Goal: Information Seeking & Learning: Learn about a topic

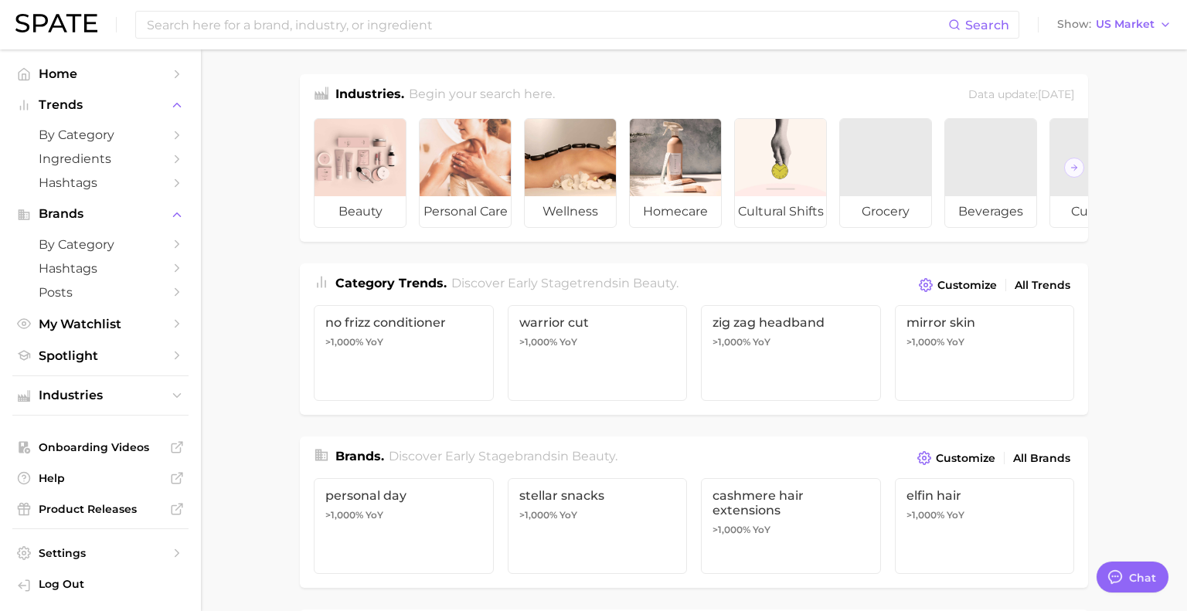
type textarea "x"
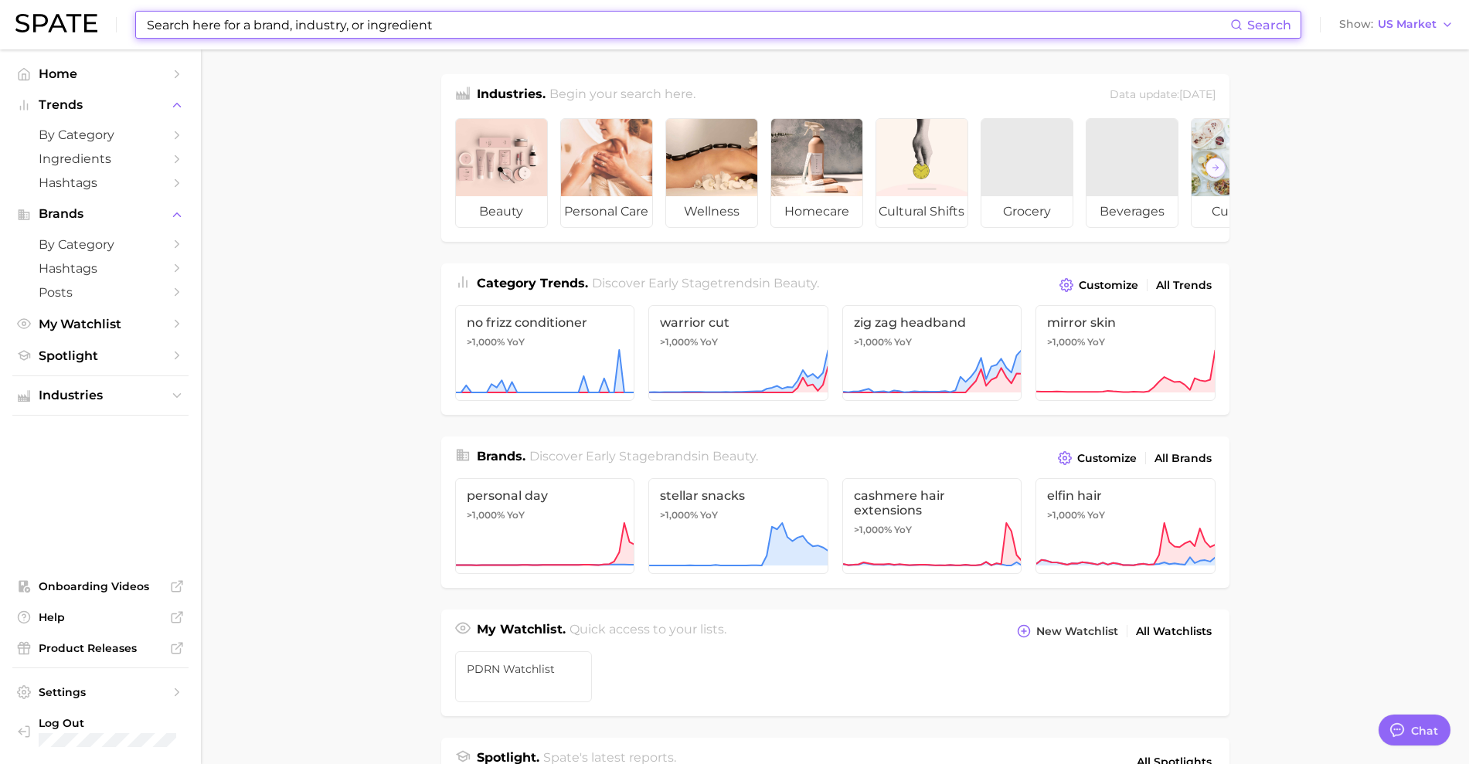
click at [491, 21] on input at bounding box center [687, 25] width 1085 height 26
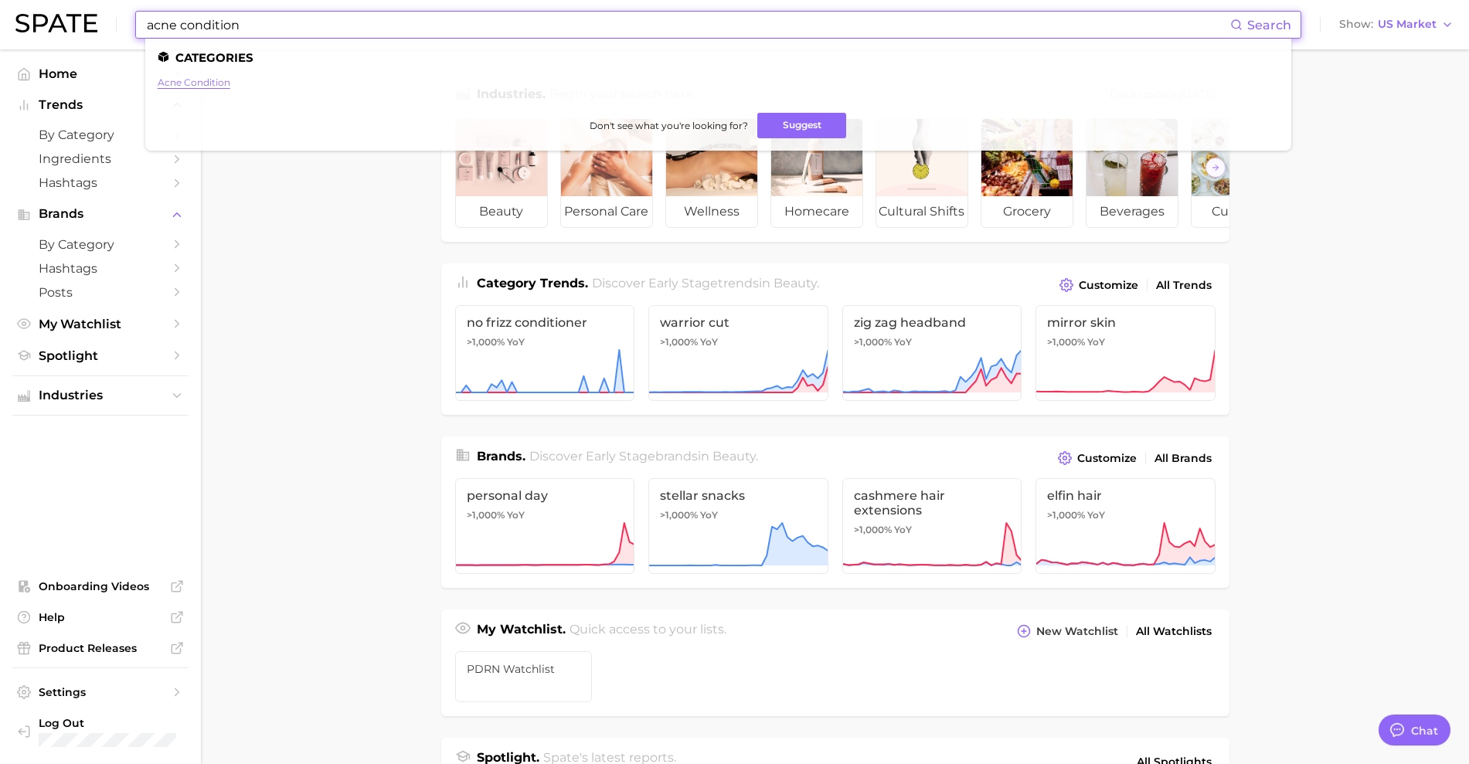
type input "acne condition"
click at [224, 80] on link "acne condition" at bounding box center [194, 82] width 73 height 12
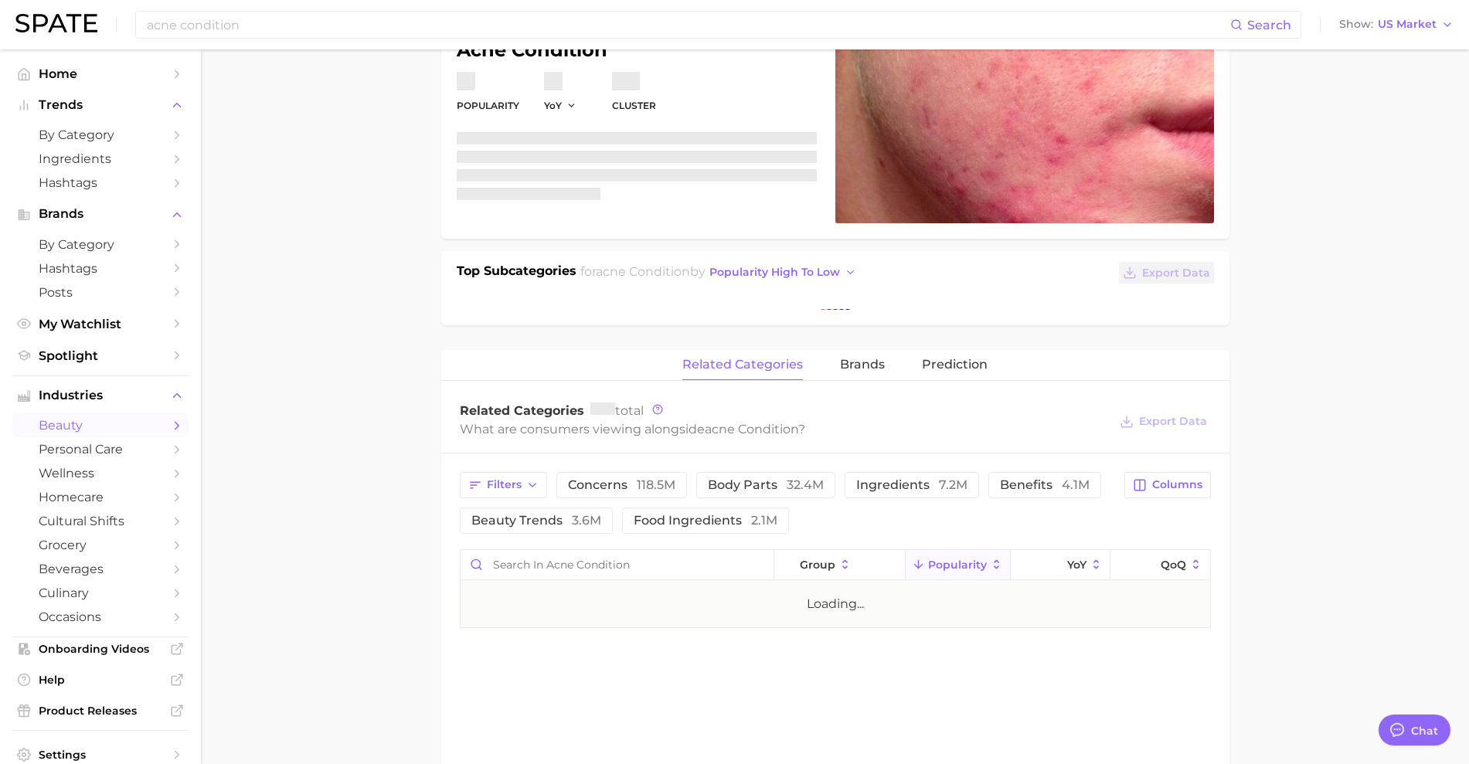
scroll to position [193, 0]
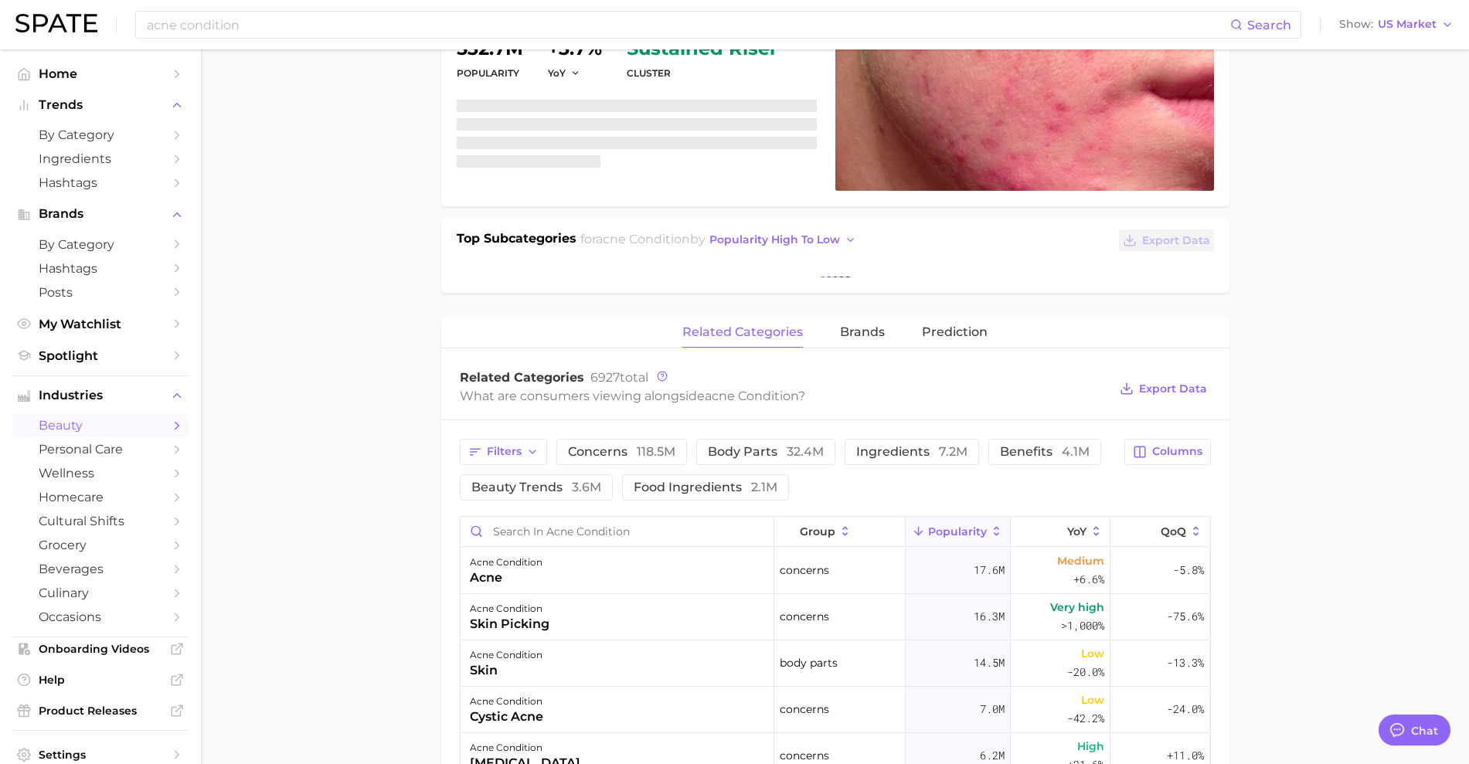
type textarea "x"
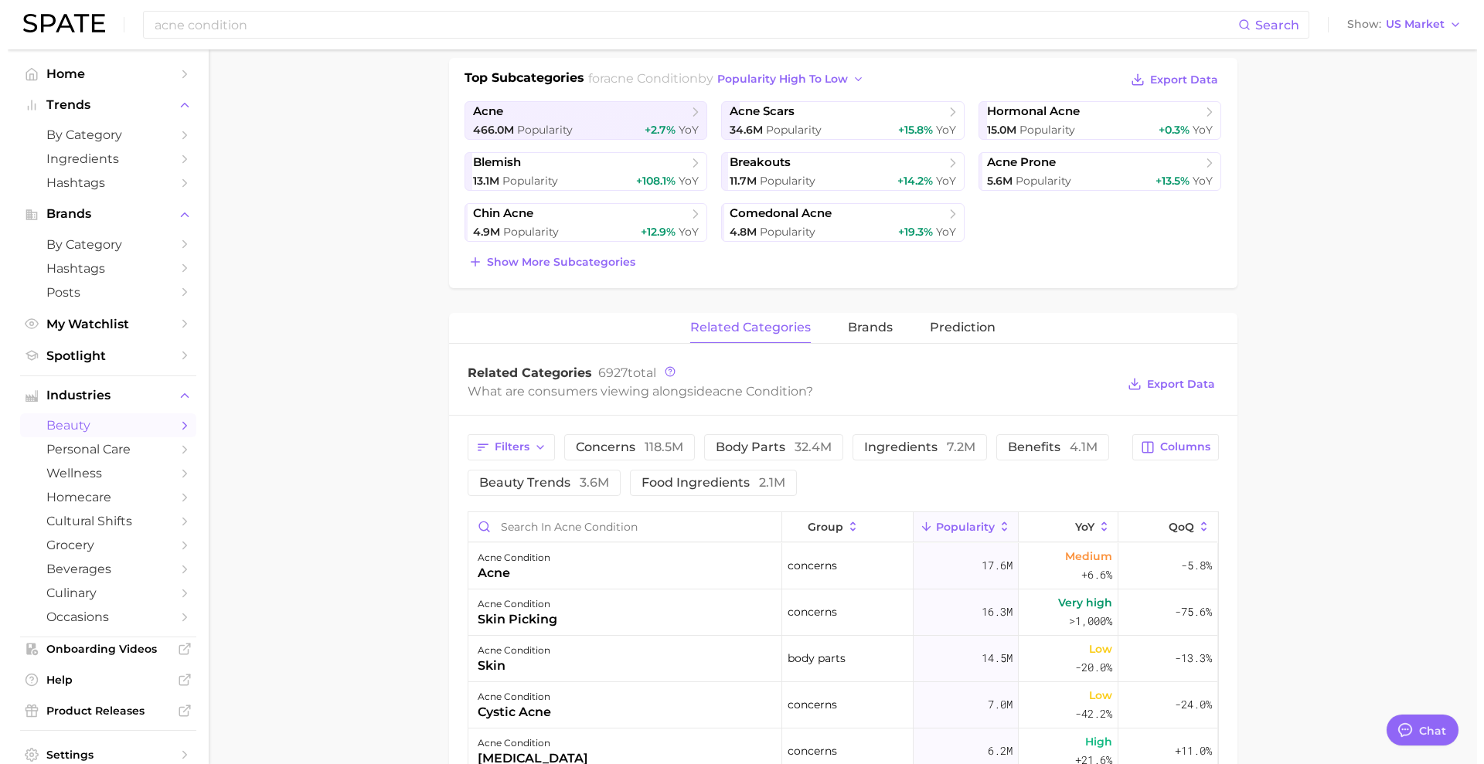
scroll to position [386, 0]
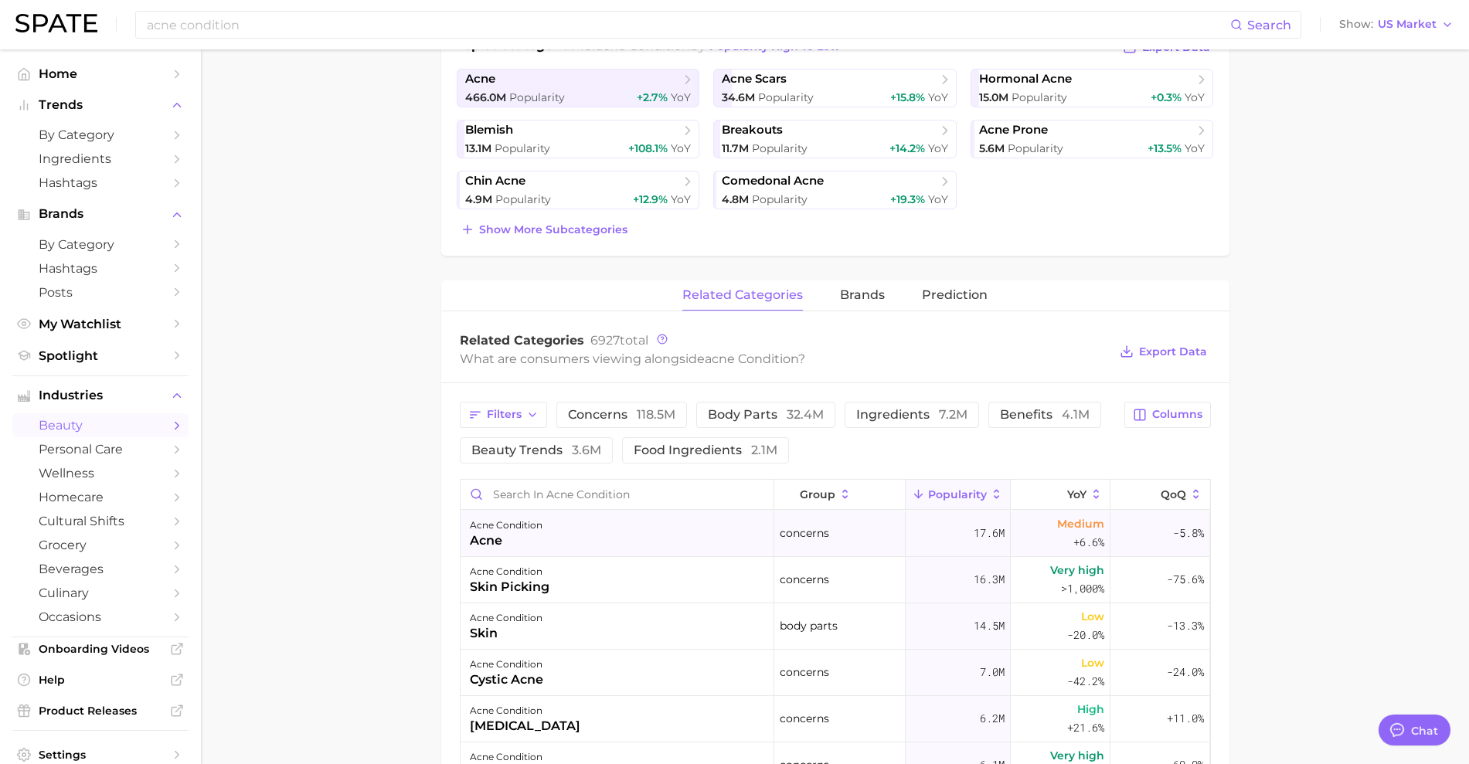
click at [617, 540] on div "acne condition acne" at bounding box center [618, 534] width 314 height 46
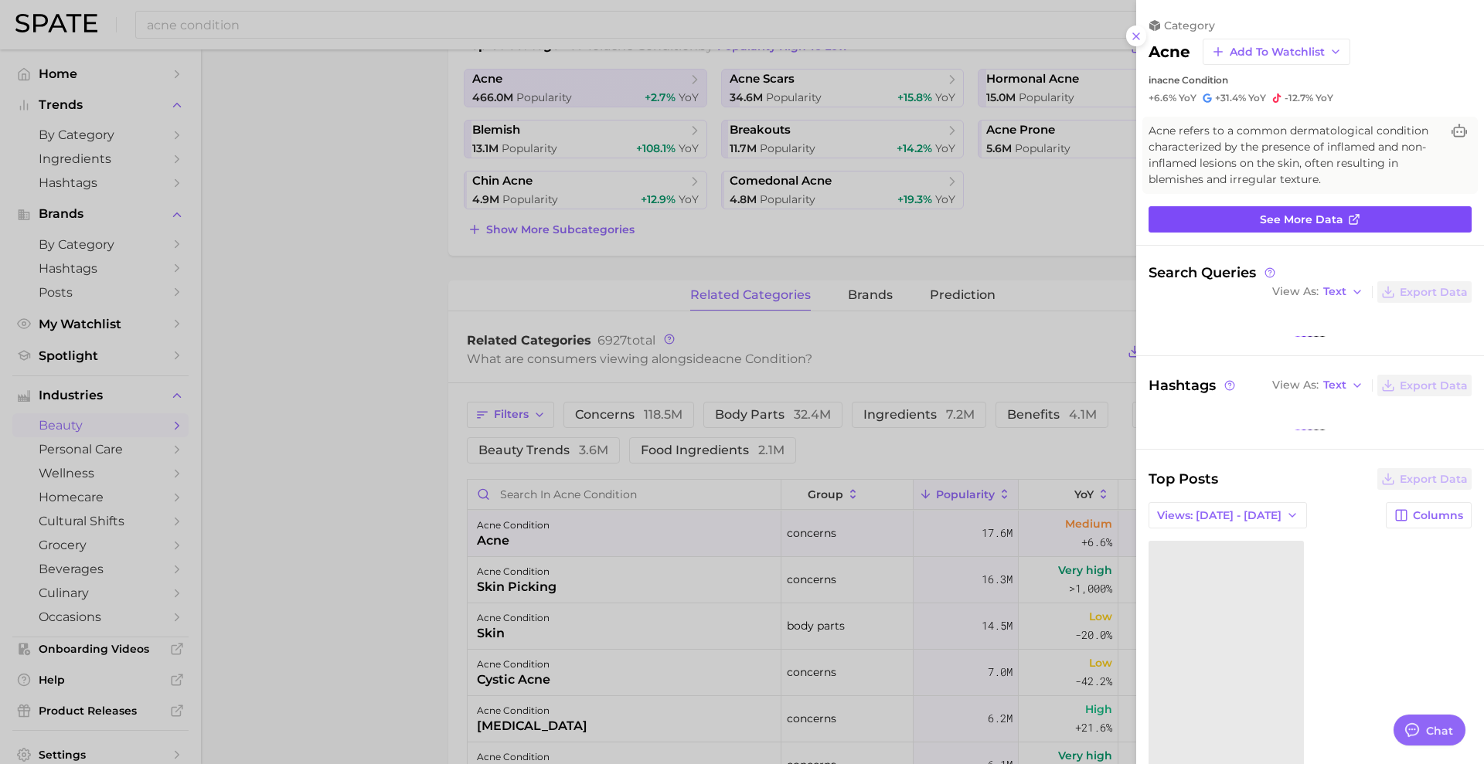
click at [1186, 213] on link "See more data" at bounding box center [1309, 219] width 323 height 26
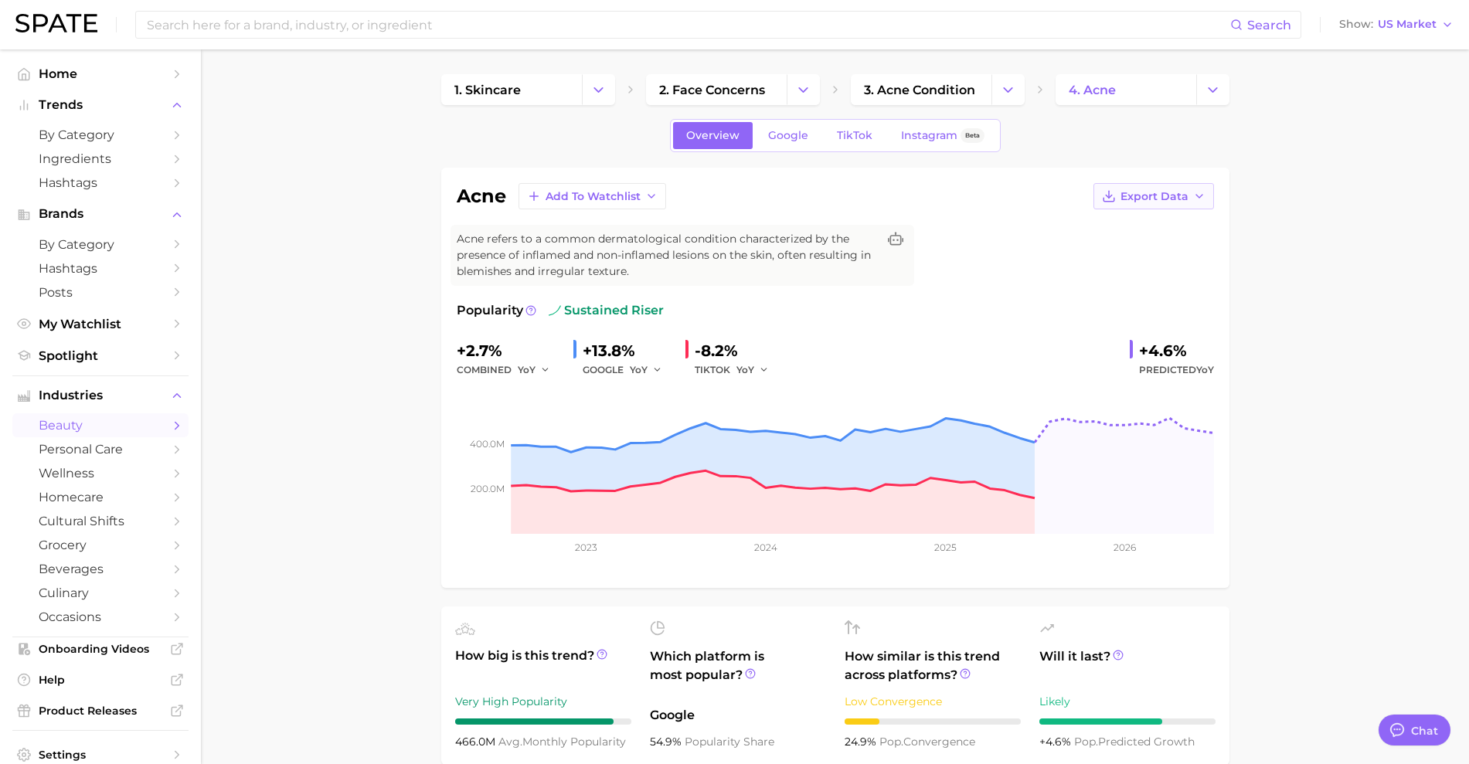
click at [1186, 201] on button "Export Data" at bounding box center [1153, 196] width 121 height 26
click at [1164, 250] on span "Time Series Image" at bounding box center [1122, 252] width 104 height 13
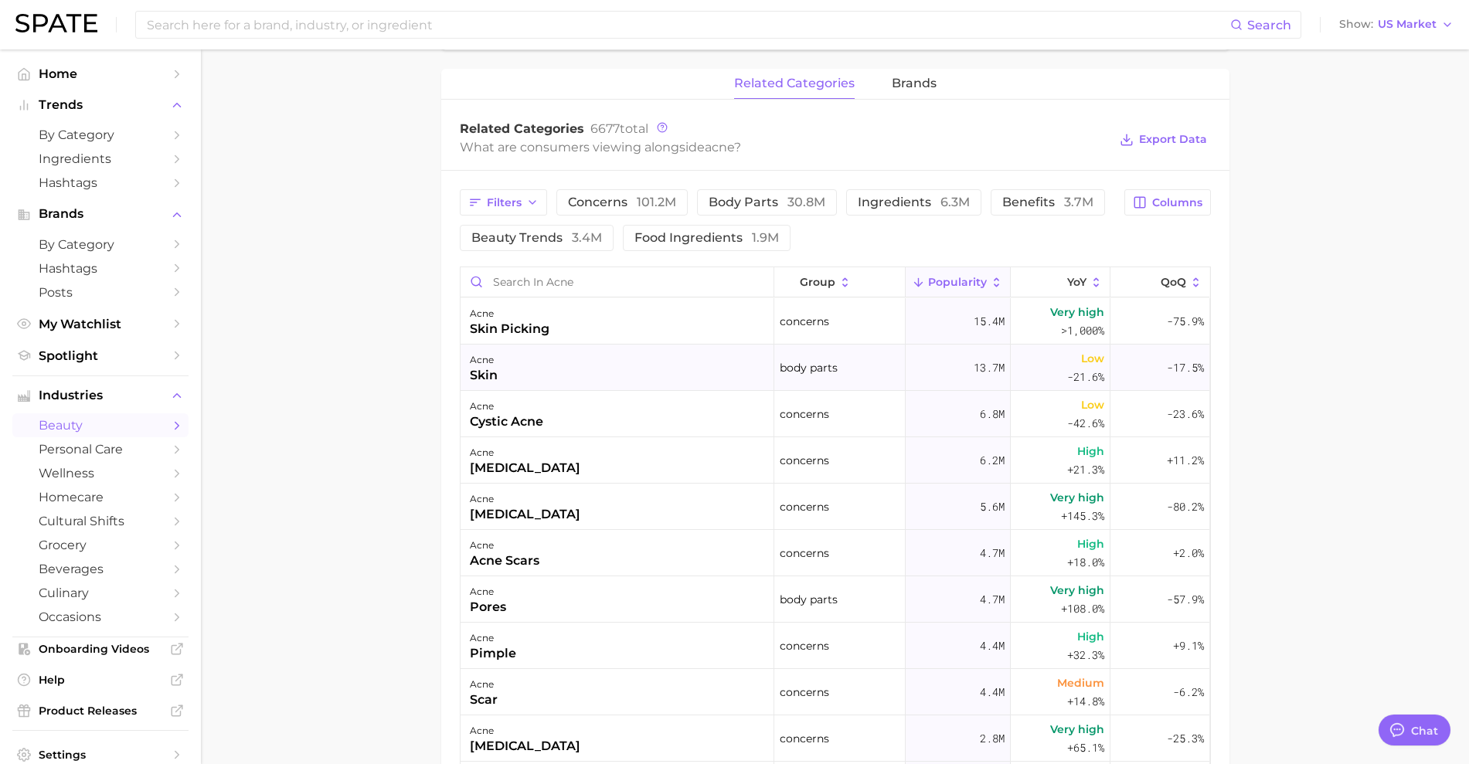
scroll to position [580, 0]
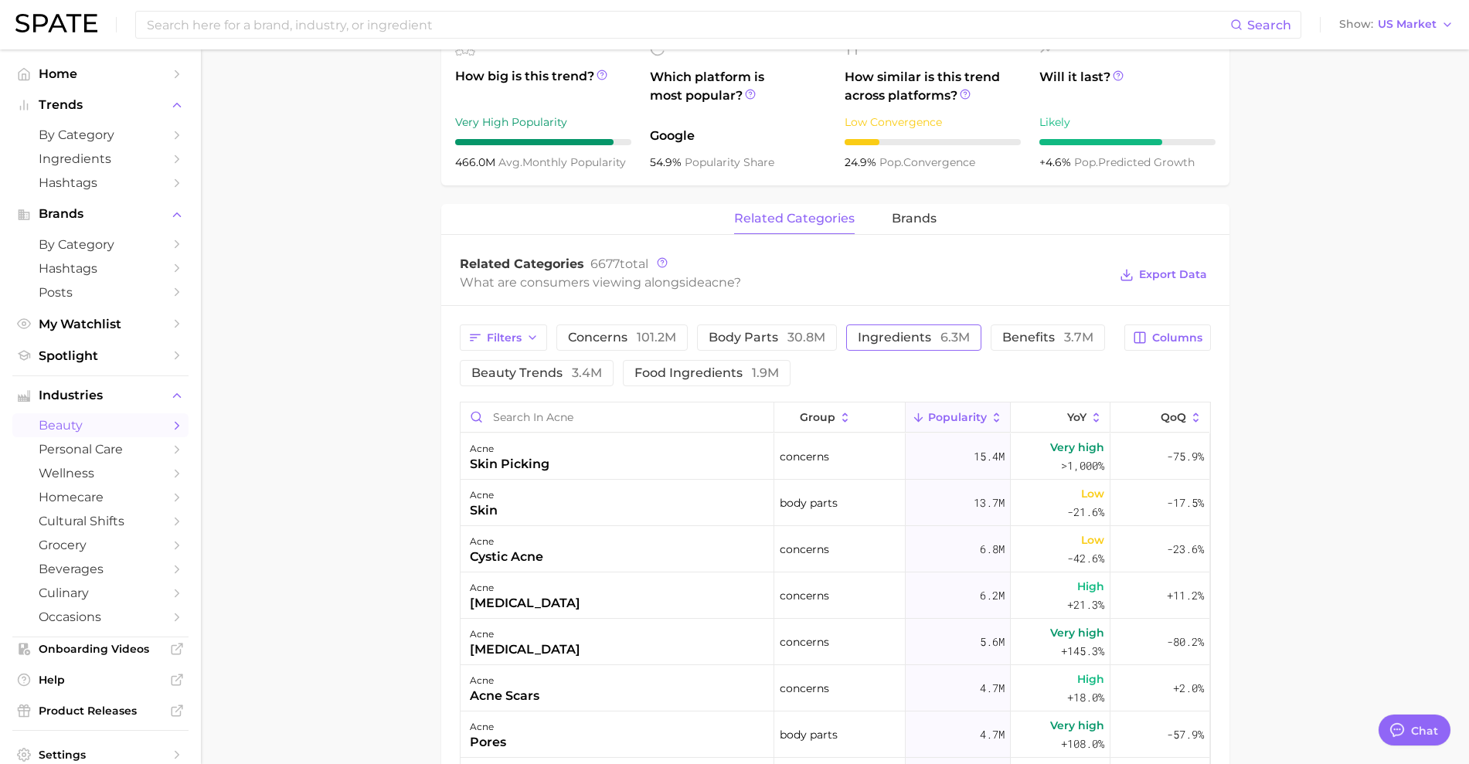
click at [901, 335] on span "ingredients 6.3m" at bounding box center [914, 337] width 112 height 12
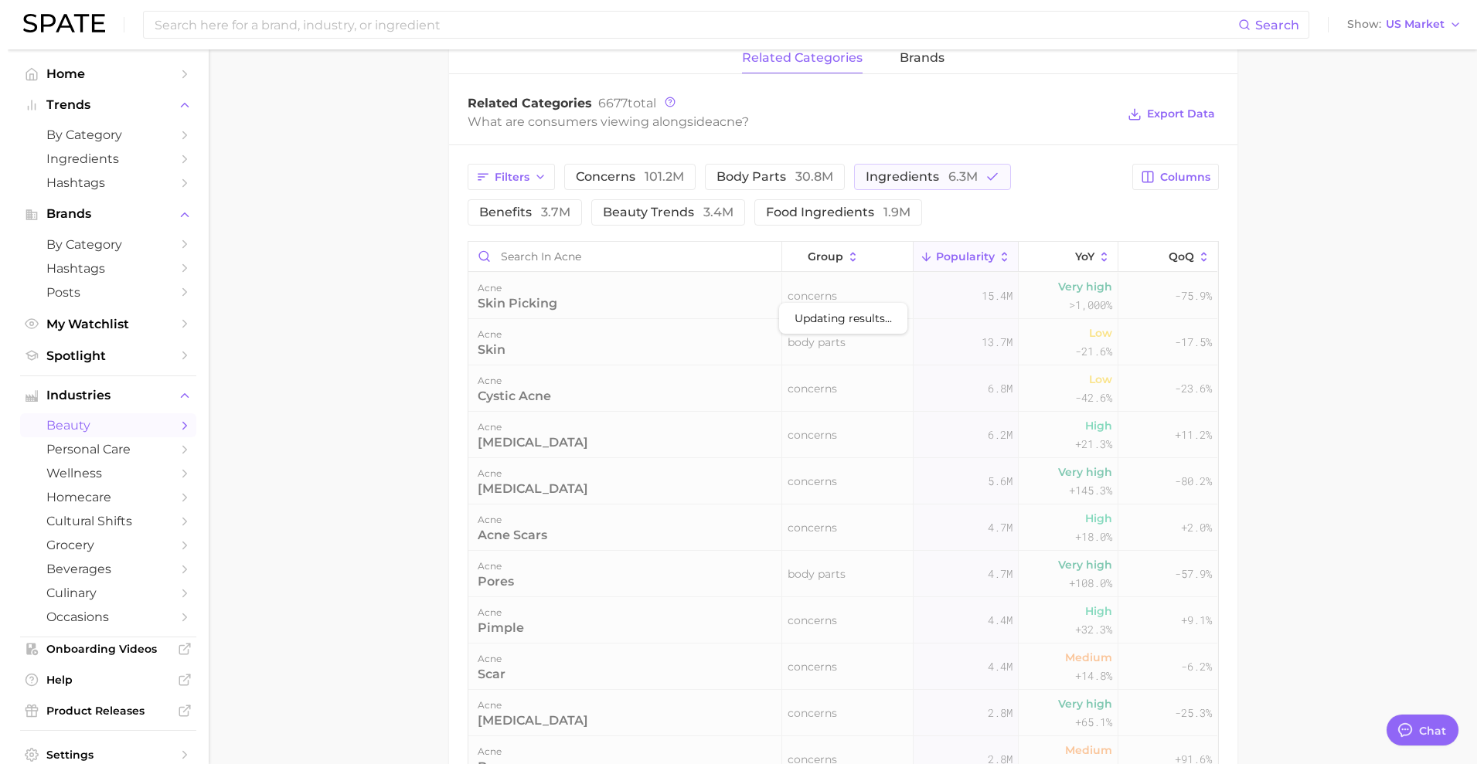
scroll to position [773, 0]
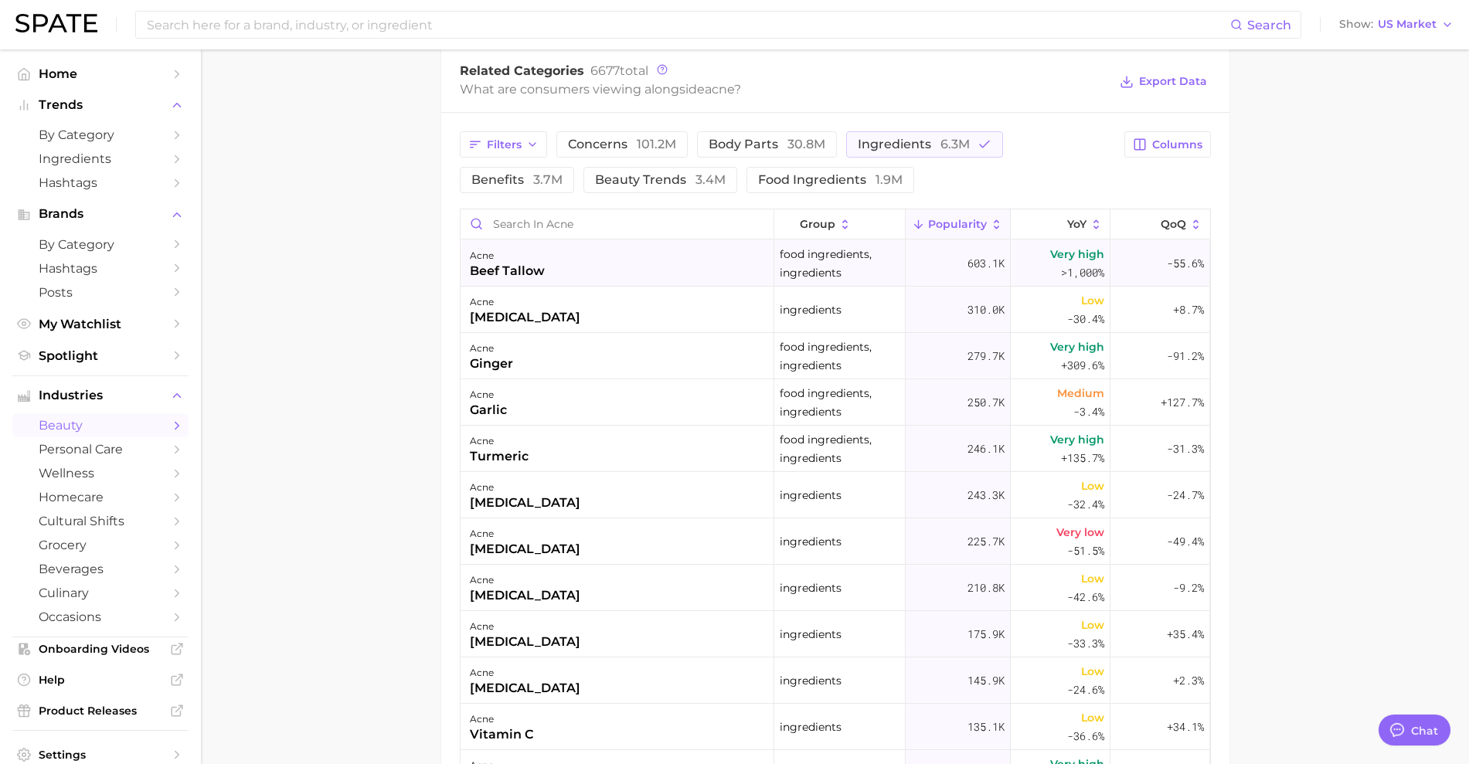
click at [699, 267] on div "acne beef tallow" at bounding box center [618, 263] width 314 height 46
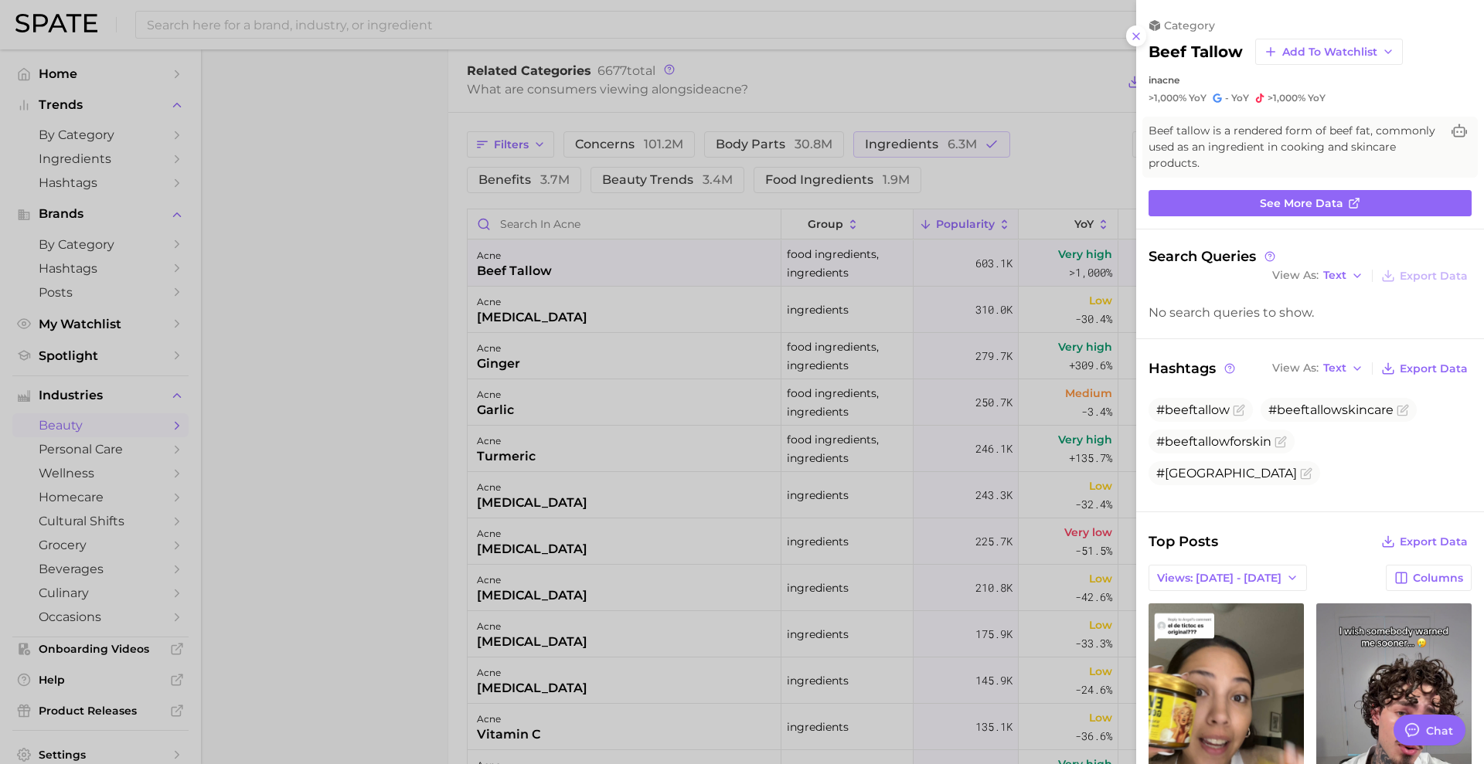
scroll to position [0, 0]
click at [1186, 208] on link "See more data" at bounding box center [1309, 203] width 323 height 26
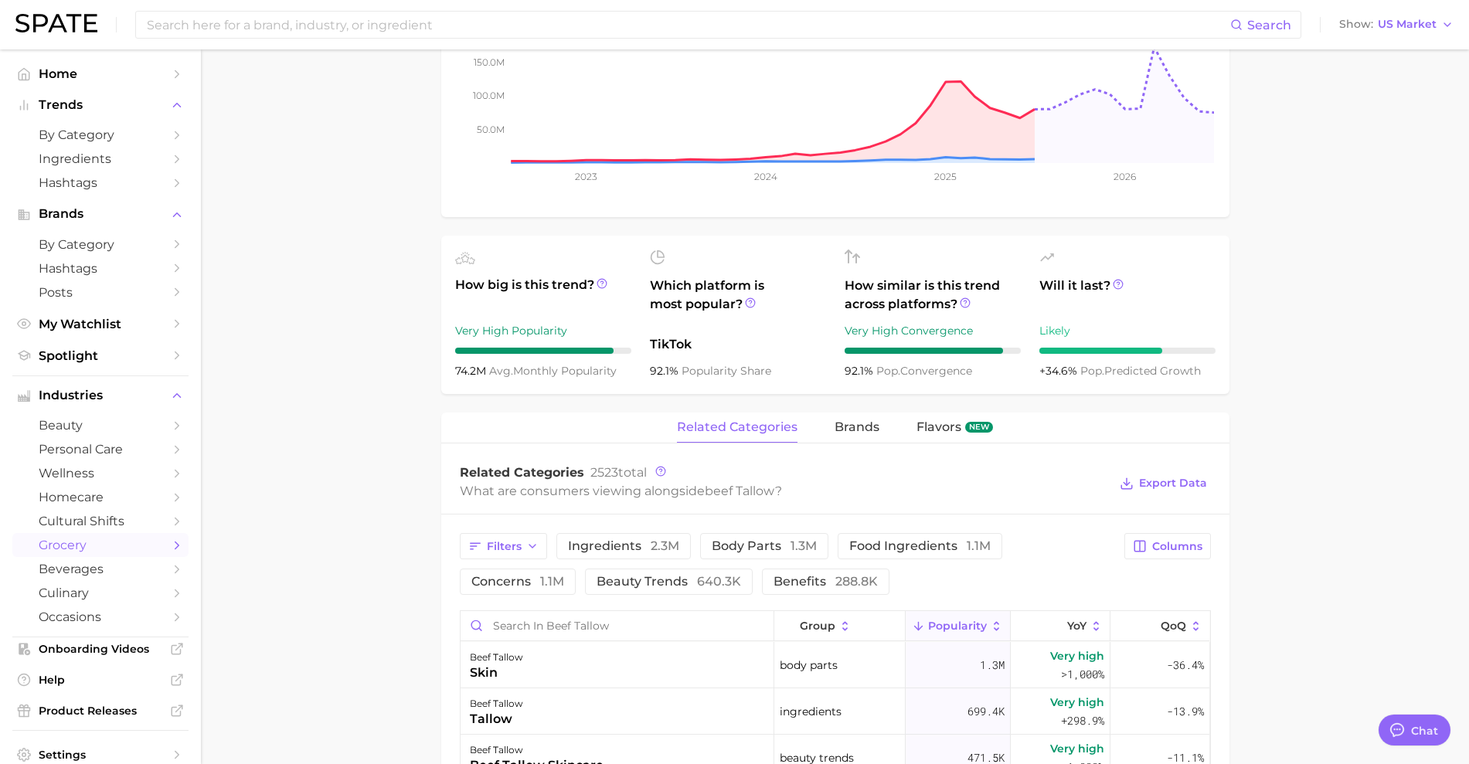
scroll to position [580, 0]
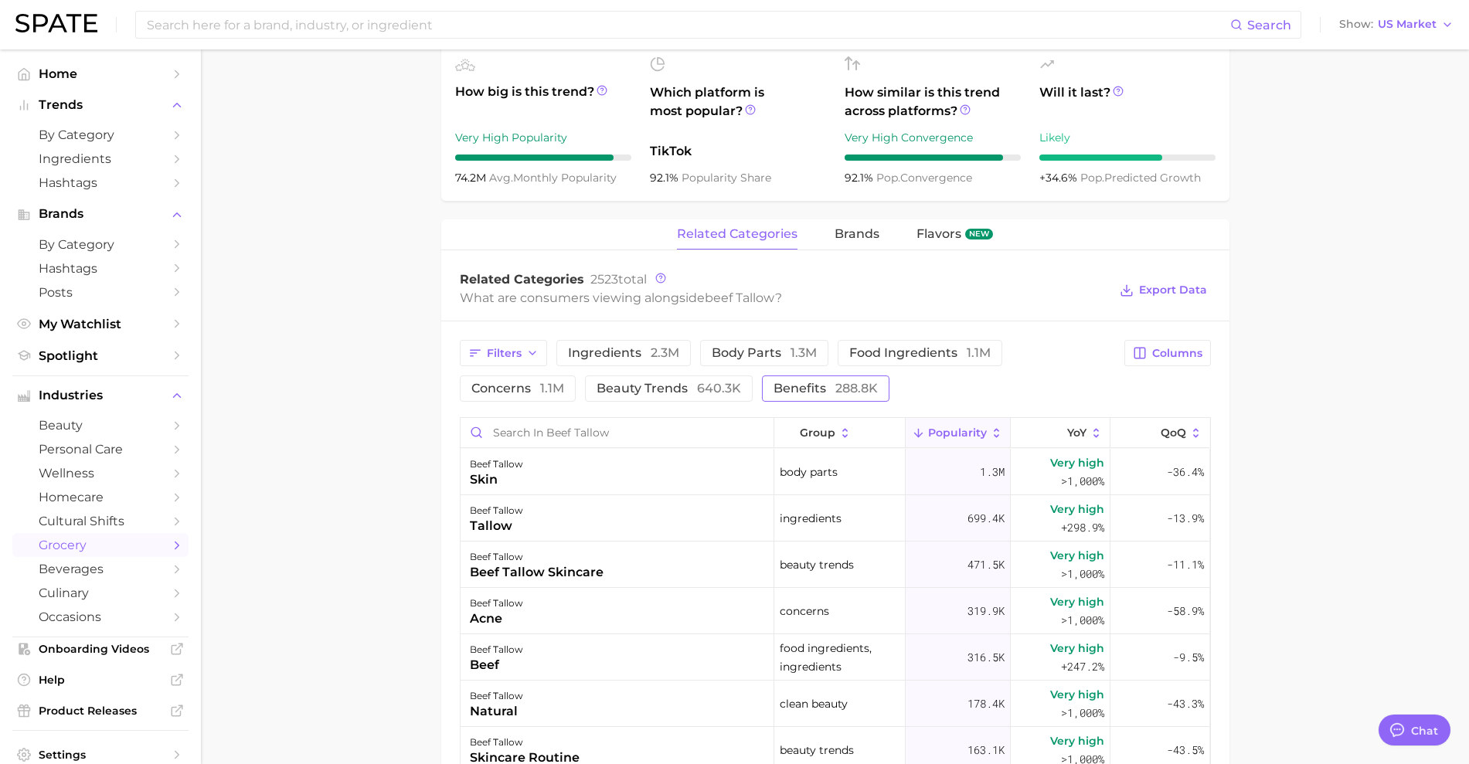
click at [774, 395] on span "benefits 288.8k" at bounding box center [825, 388] width 104 height 12
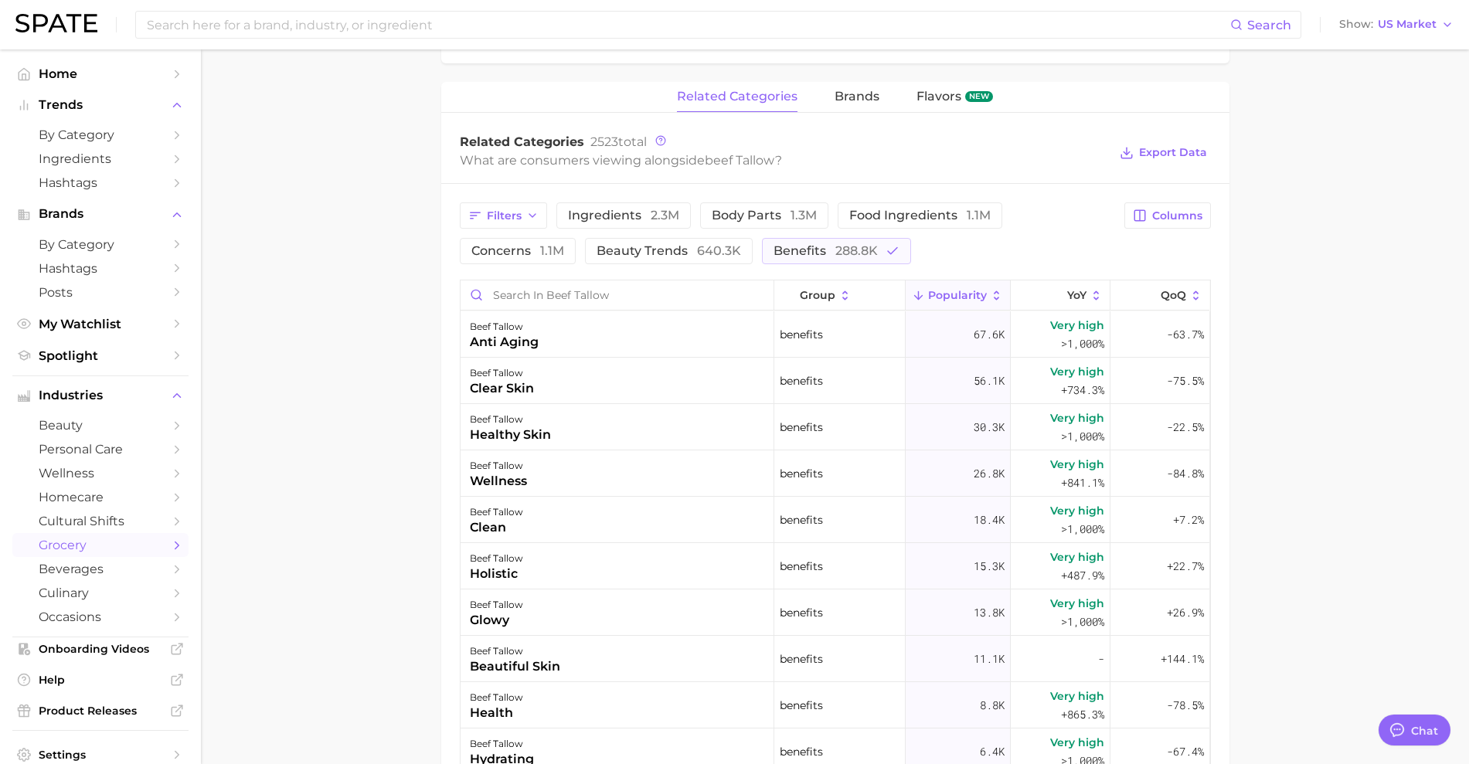
scroll to position [706, 0]
